Goal: Information Seeking & Learning: Learn about a topic

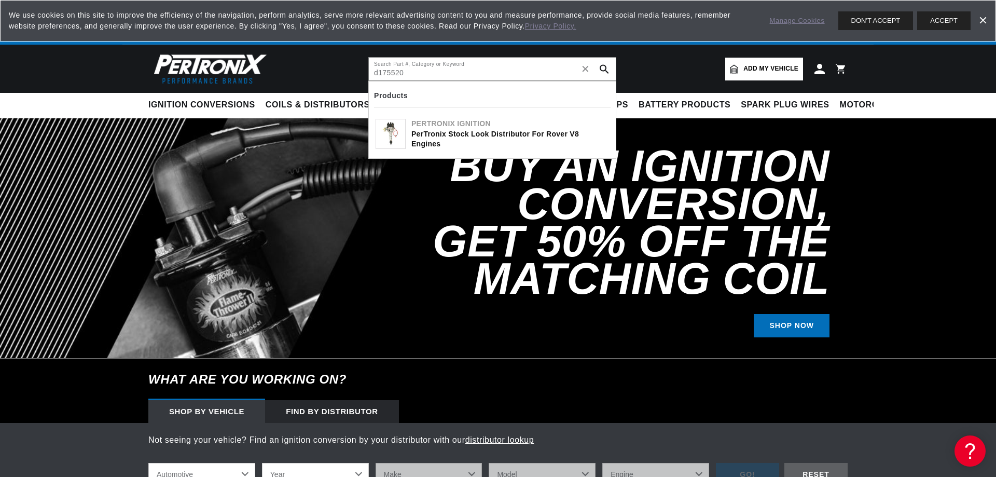
type input "d175520"
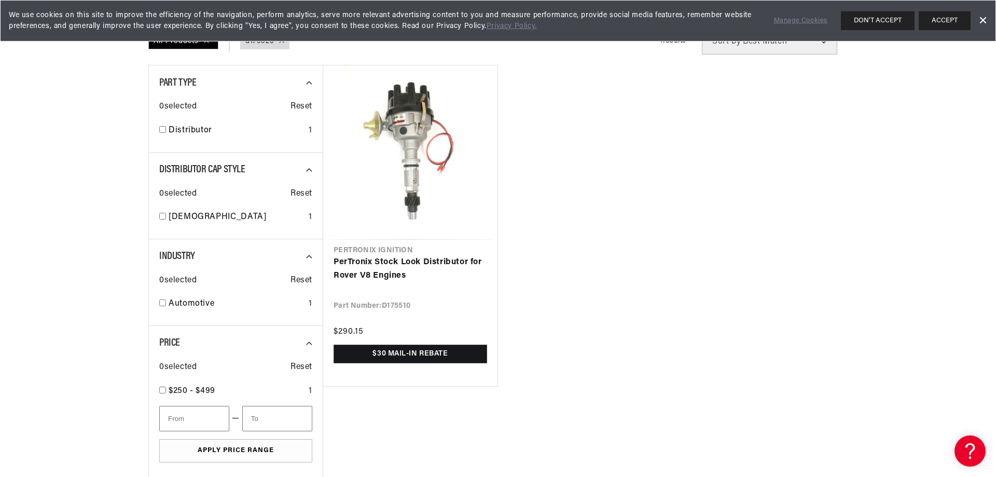
scroll to position [106, 0]
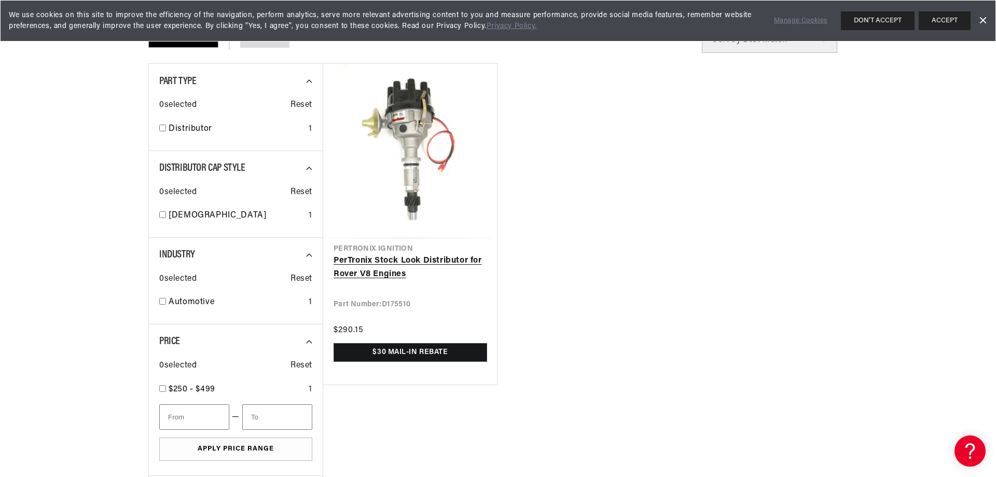
click at [438, 258] on link "PerTronix Stock Look Distributor for Rover V8 Engines" at bounding box center [409, 267] width 153 height 26
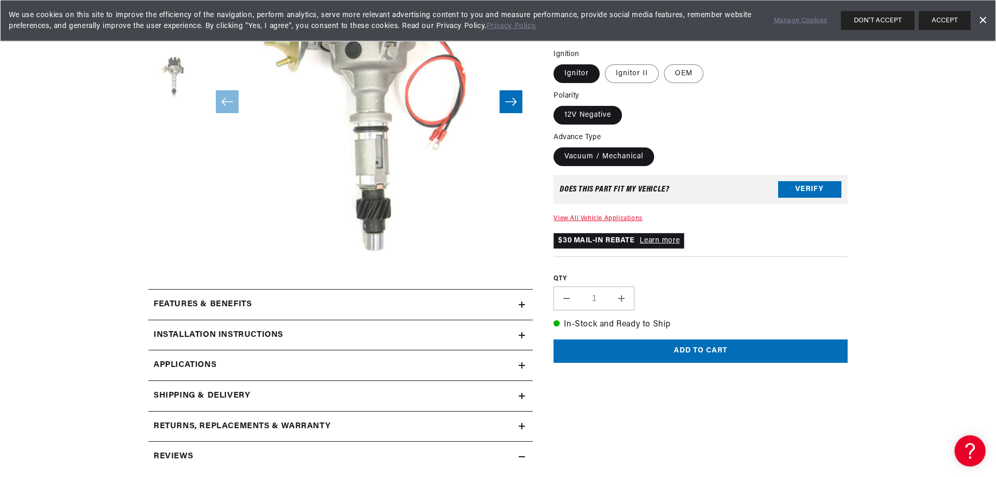
scroll to position [264, 0]
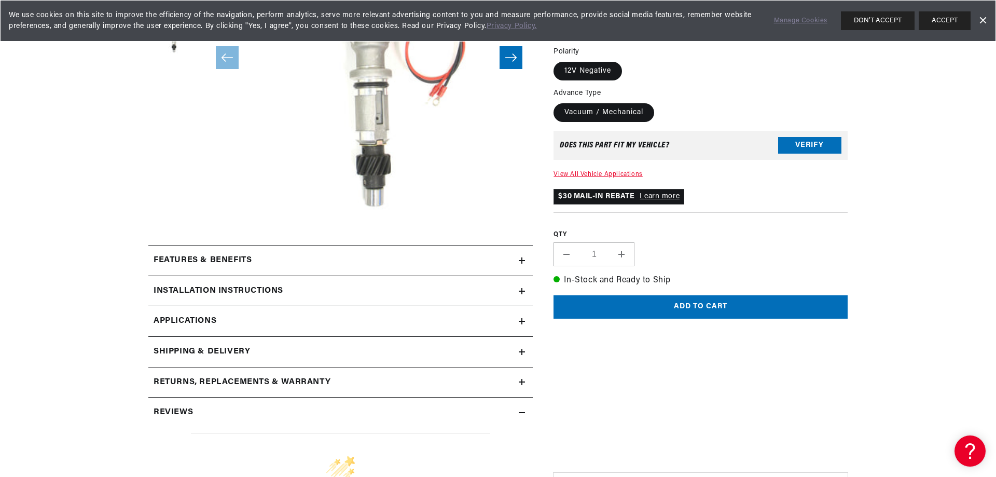
click at [520, 292] on icon at bounding box center [522, 291] width 6 height 6
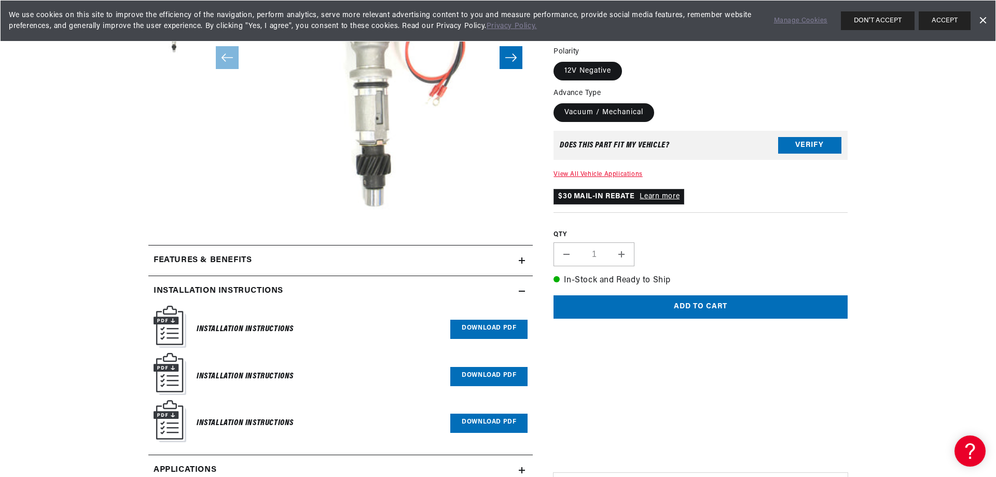
scroll to position [317, 0]
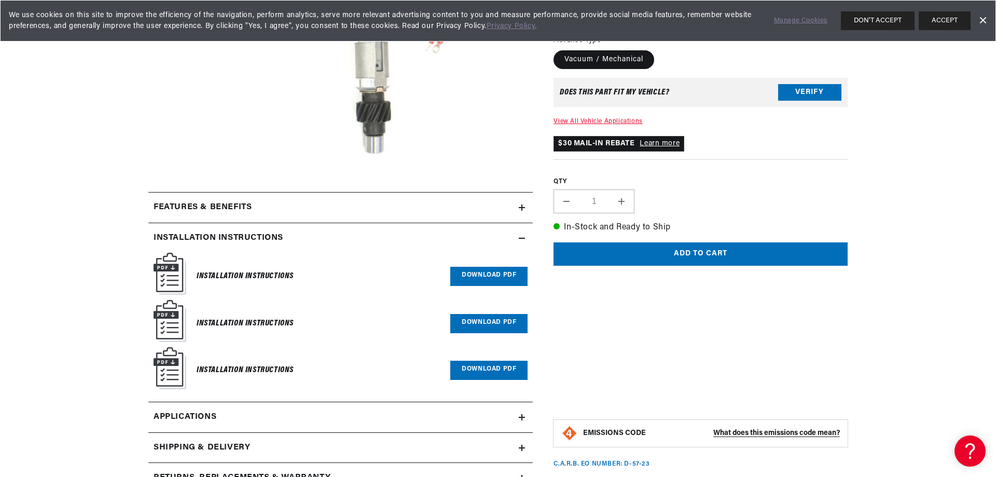
click at [494, 275] on link "Download PDF" at bounding box center [488, 276] width 77 height 19
click at [468, 315] on link "Download PDF" at bounding box center [488, 323] width 77 height 19
click at [473, 372] on link "Download PDF" at bounding box center [488, 369] width 77 height 19
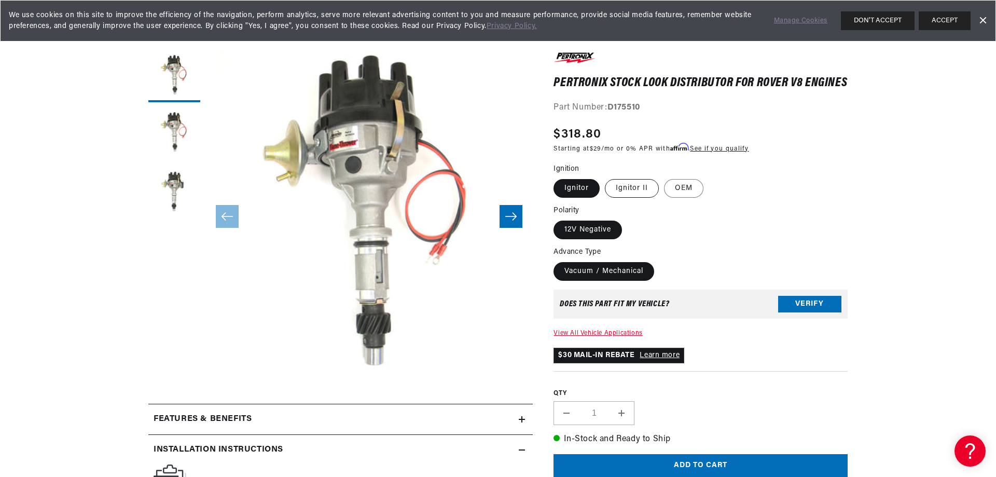
scroll to position [0, 0]
click at [689, 198] on label "OEM" at bounding box center [683, 188] width 39 height 19
click at [664, 177] on input "OEM" at bounding box center [664, 177] width 1 height 1
radio input "true"
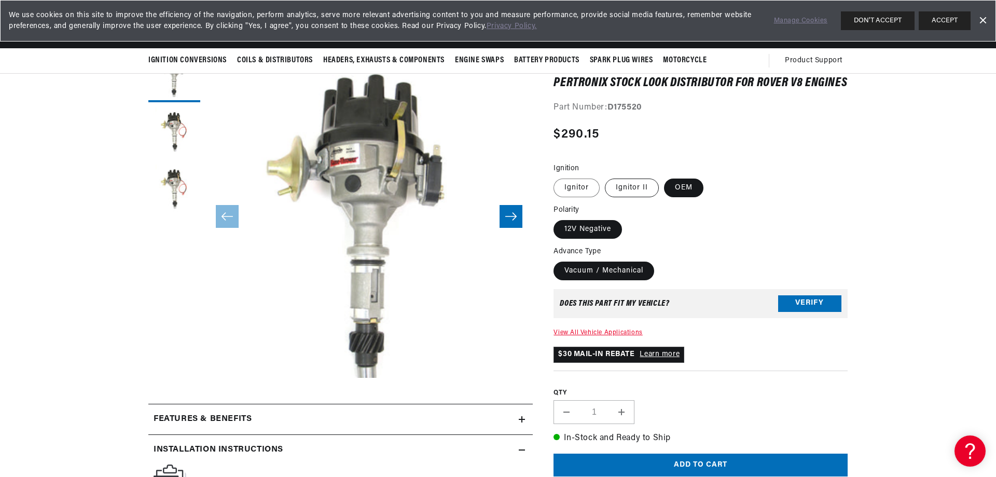
scroll to position [0, 1295]
click at [641, 193] on label "Ignitor II" at bounding box center [632, 187] width 54 height 19
click at [605, 177] on input "Ignitor II" at bounding box center [605, 176] width 1 height 1
radio input "true"
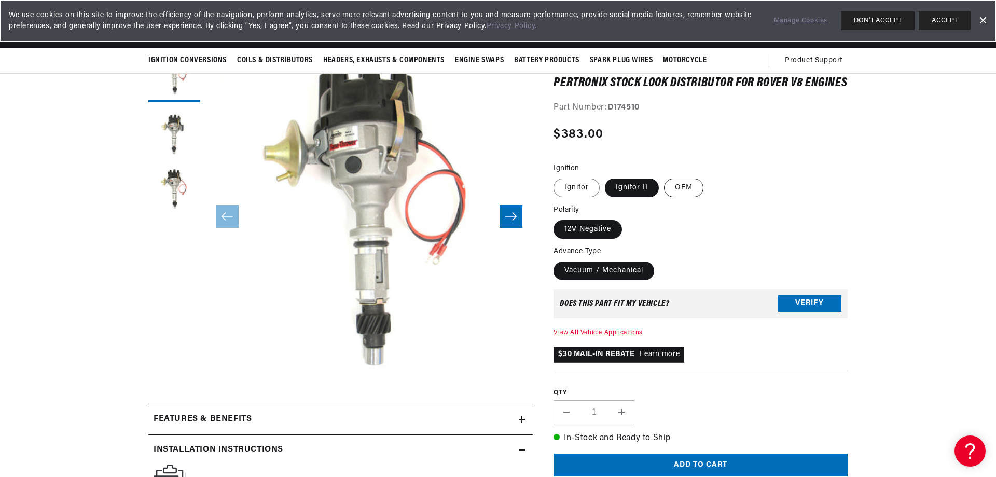
click at [679, 197] on label "OEM" at bounding box center [683, 187] width 39 height 19
click at [664, 177] on input "OEM" at bounding box center [664, 176] width 1 height 1
radio input "true"
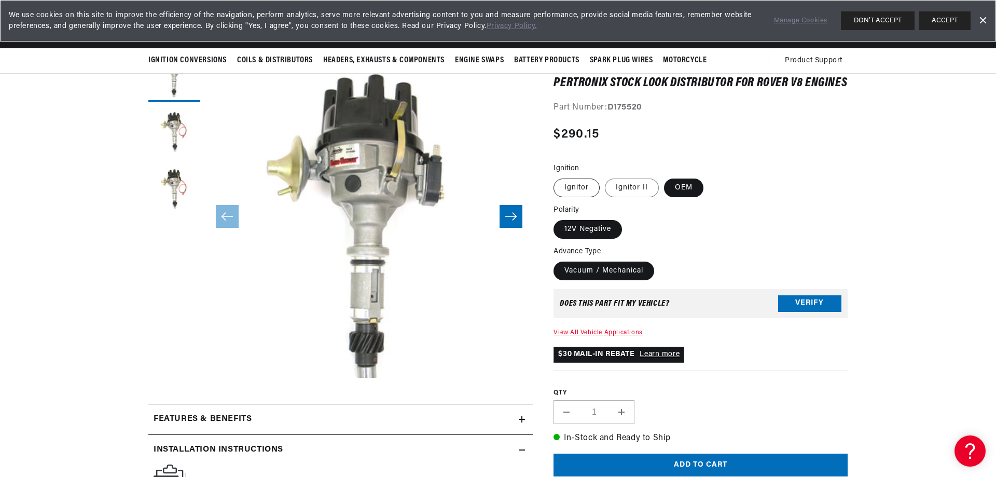
click at [567, 197] on label "Ignitor" at bounding box center [576, 187] width 46 height 19
click at [556, 177] on input "Ignitor" at bounding box center [556, 176] width 1 height 1
radio input "true"
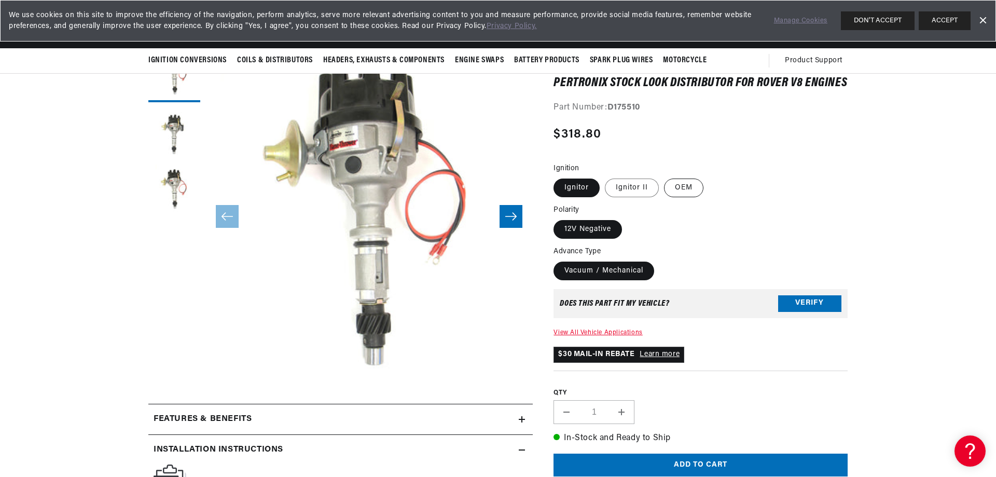
click at [684, 197] on label "OEM" at bounding box center [683, 187] width 39 height 19
click at [664, 177] on input "OEM" at bounding box center [664, 176] width 1 height 1
radio input "true"
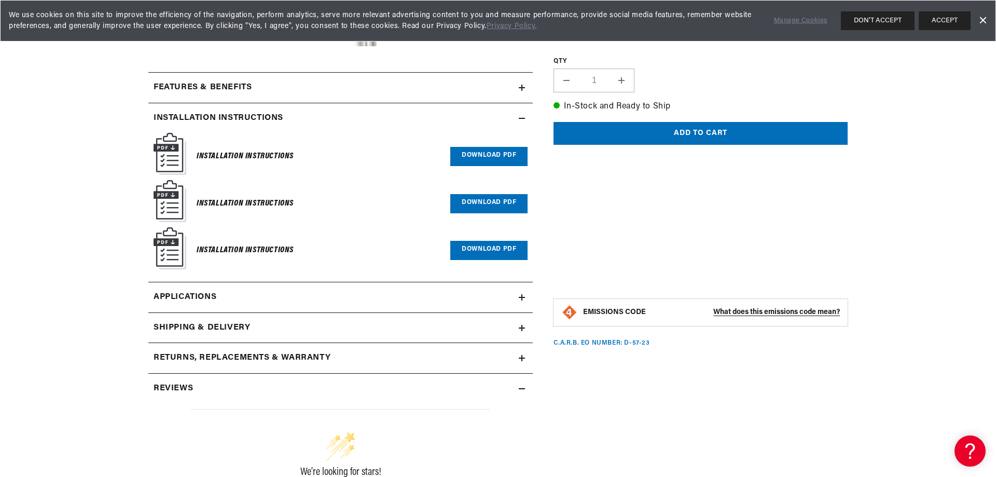
scroll to position [476, 0]
